Goal: Information Seeking & Learning: Learn about a topic

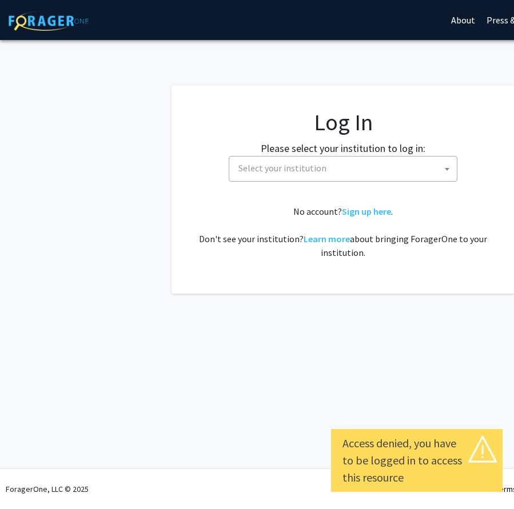
select select
click at [254, 183] on fg-card-body "Log In Please select your institution to log in: [GEOGRAPHIC_DATA] [GEOGRAPHIC_…" at bounding box center [342, 190] width 297 height 162
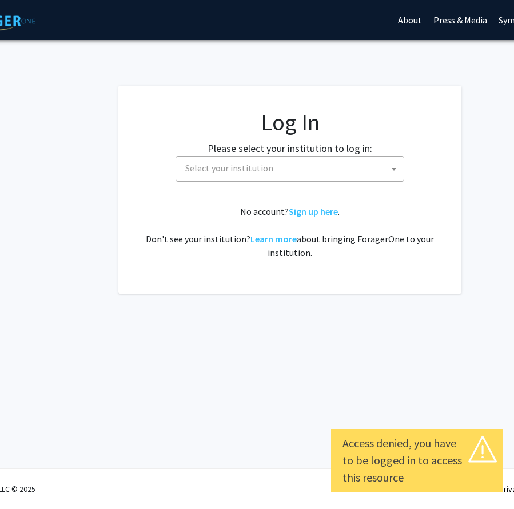
scroll to position [0, 96]
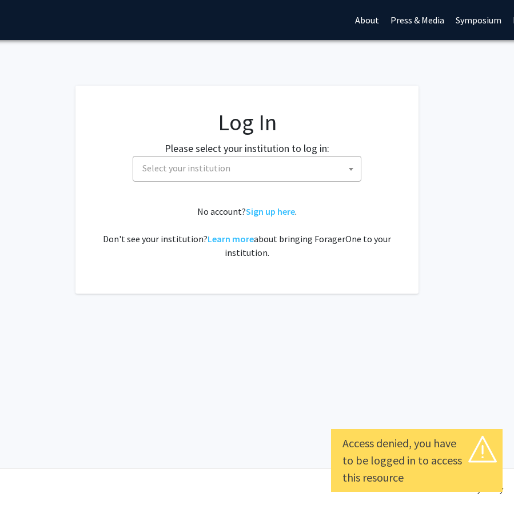
click at [295, 163] on span "Select your institution" at bounding box center [249, 168] width 223 height 23
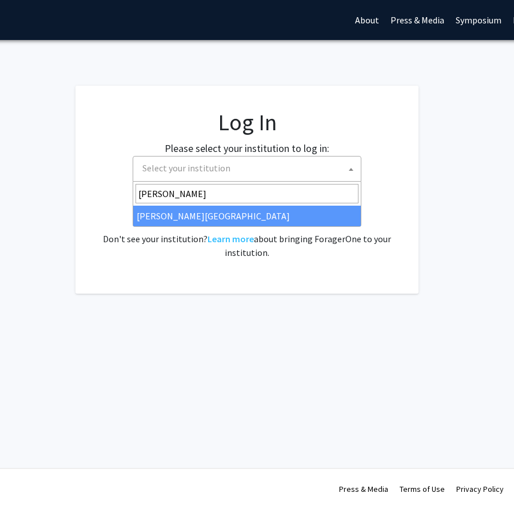
type input "[PERSON_NAME]"
select select "24"
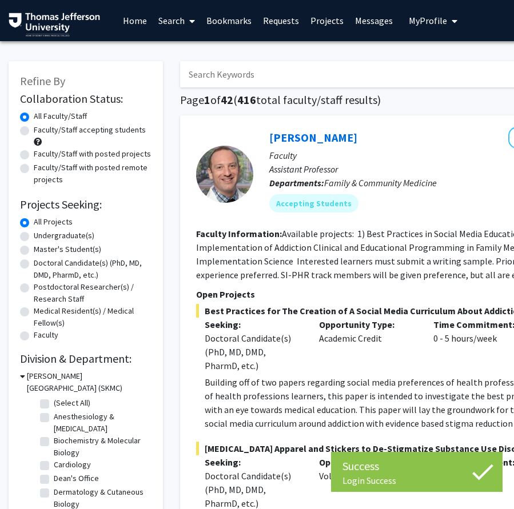
click at [243, 70] on input "Search Keywords" at bounding box center [404, 74] width 449 height 26
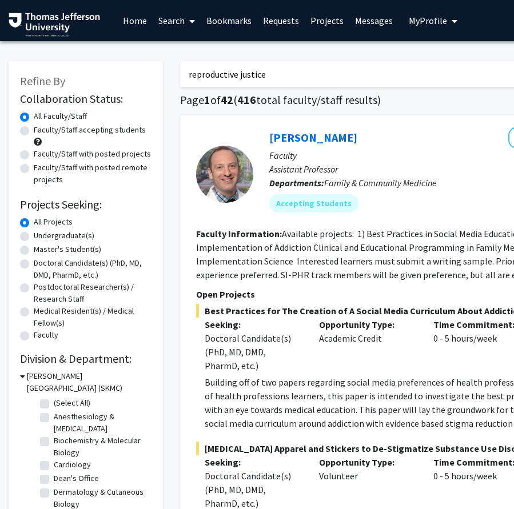
type input "reproductive justice"
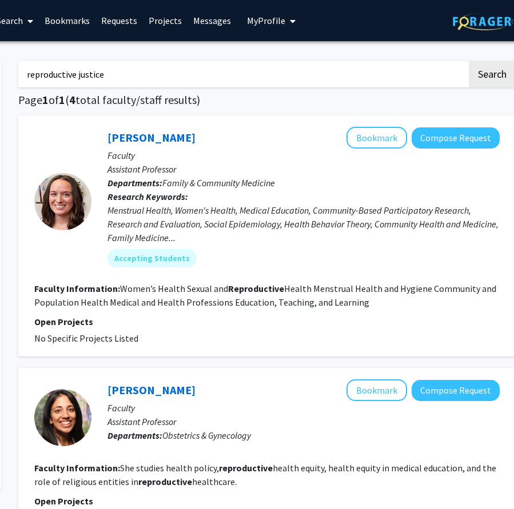
scroll to position [0, 172]
